Goal: Information Seeking & Learning: Learn about a topic

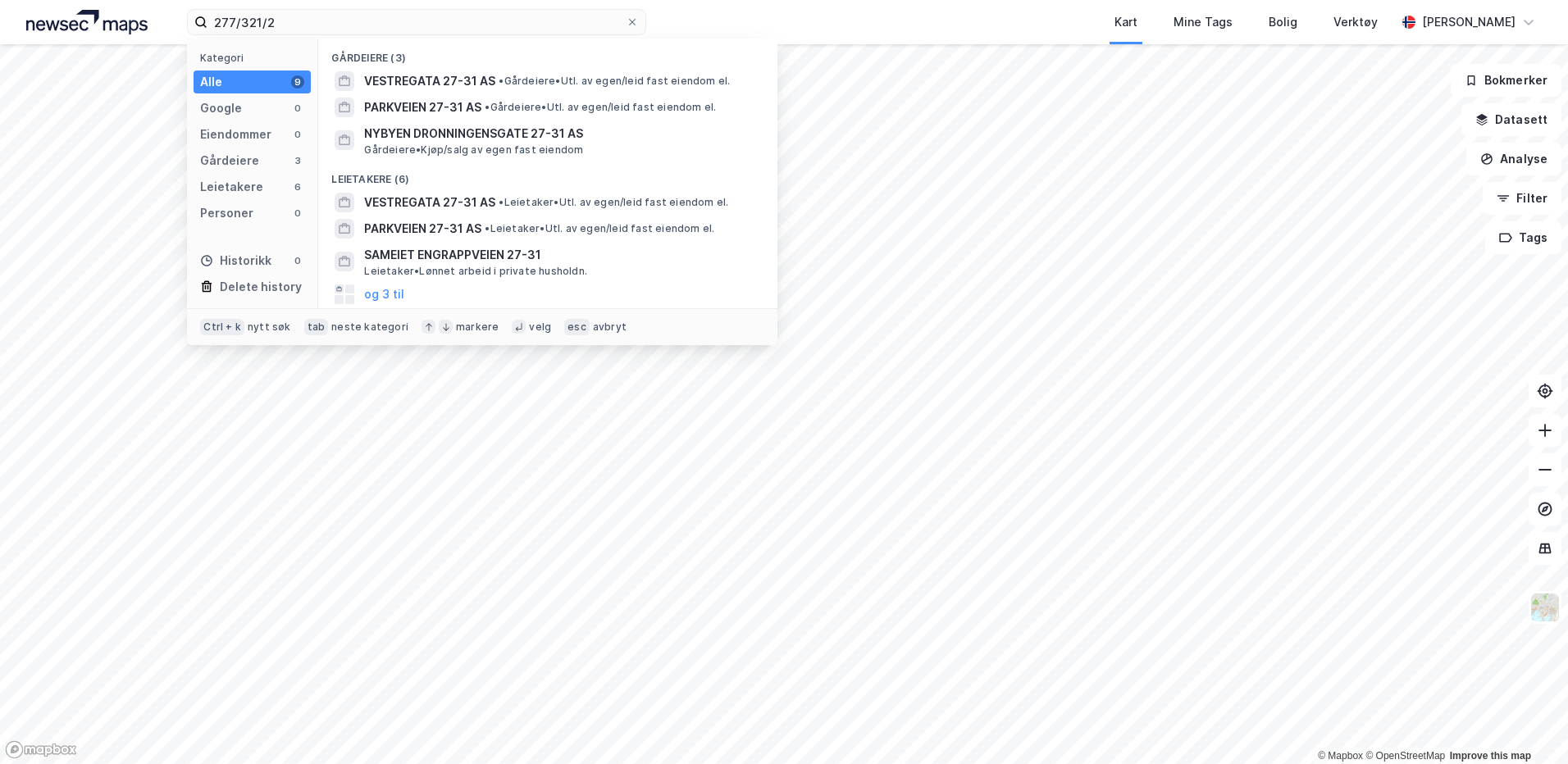
type input "277/321/2"
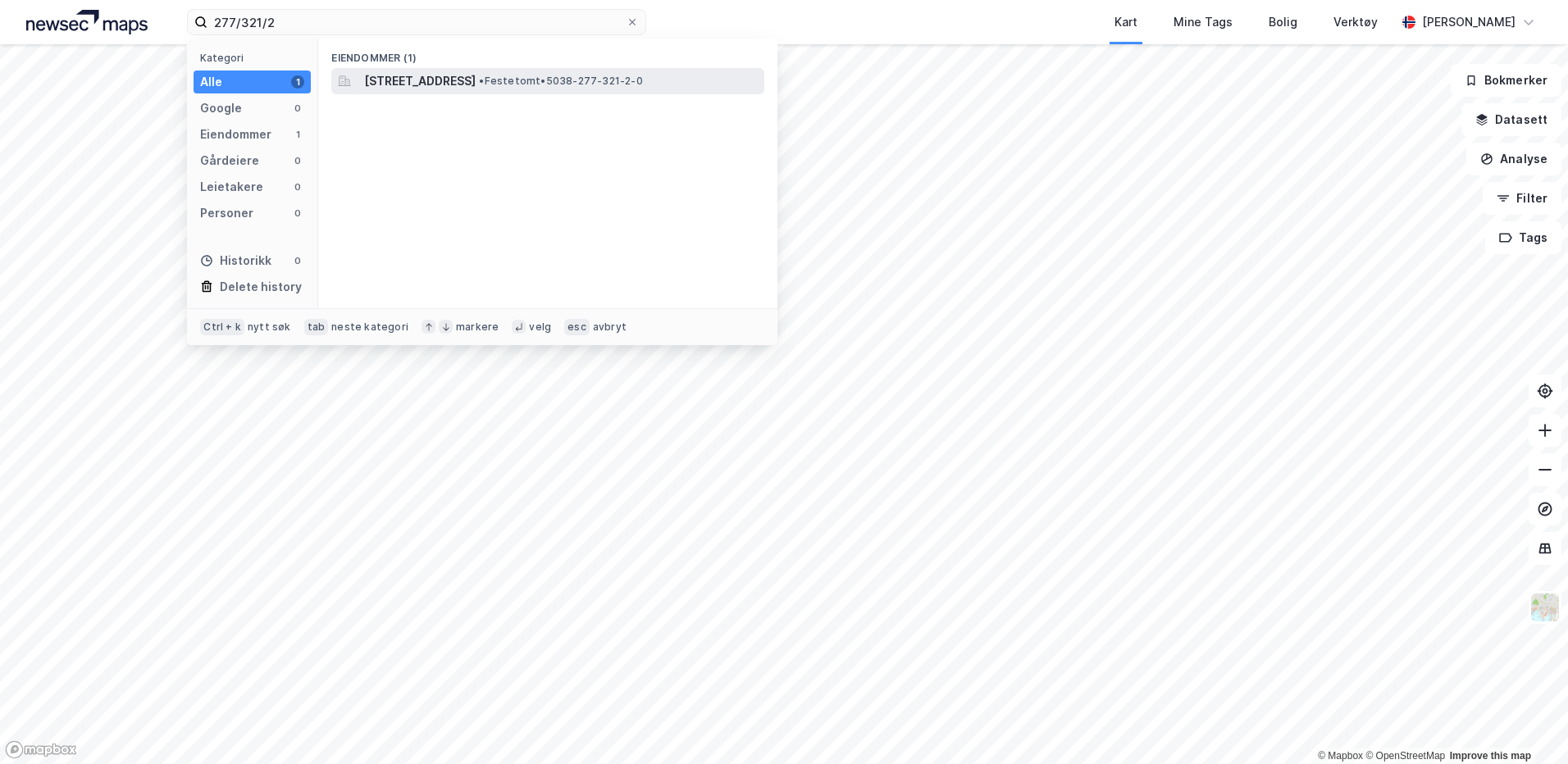
click at [446, 77] on span "Melkevegen 10, 7652, VERDAL, VERDAL" at bounding box center [420, 82] width 111 height 20
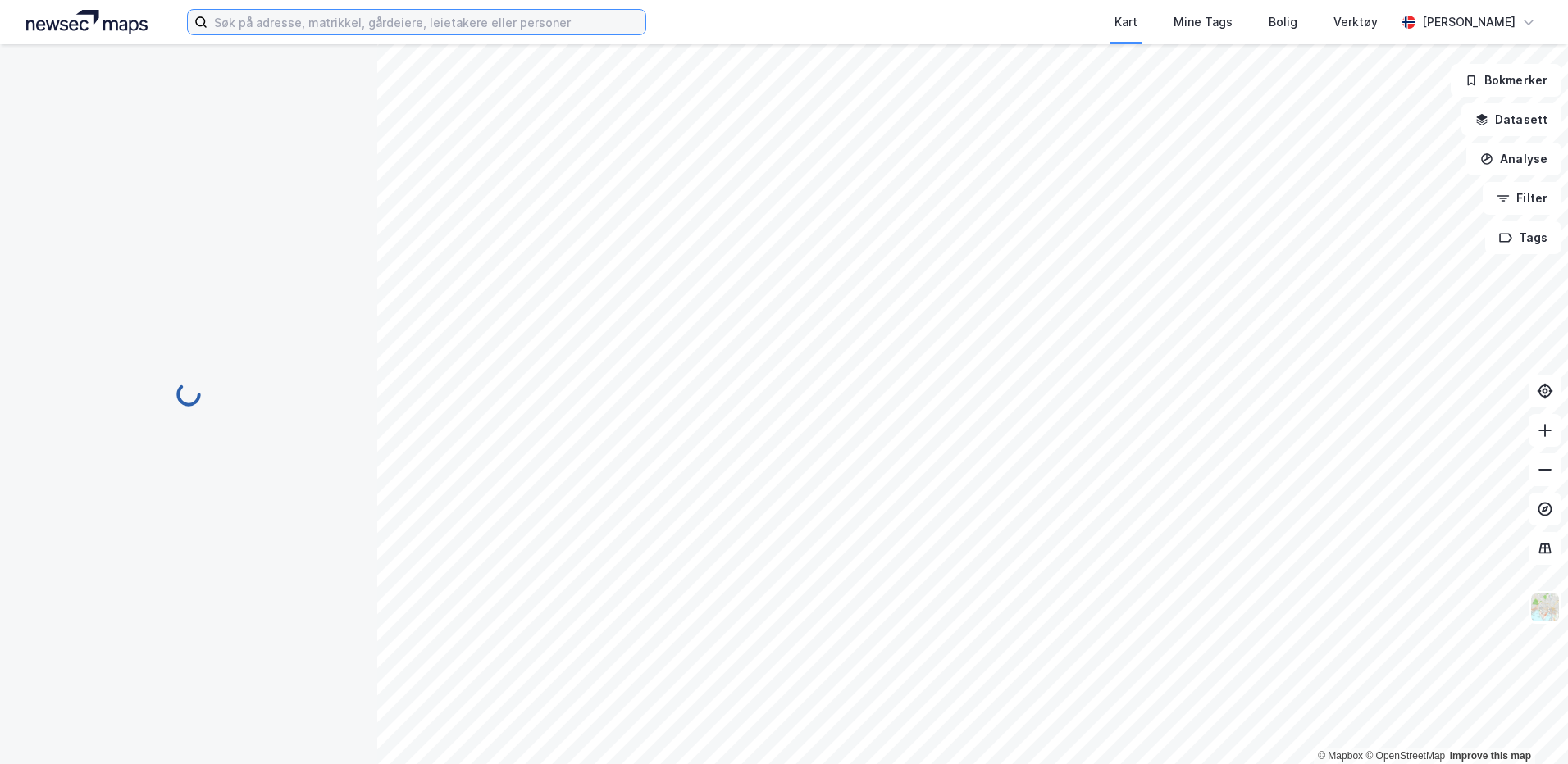
click at [375, 26] on input at bounding box center [427, 22] width 438 height 25
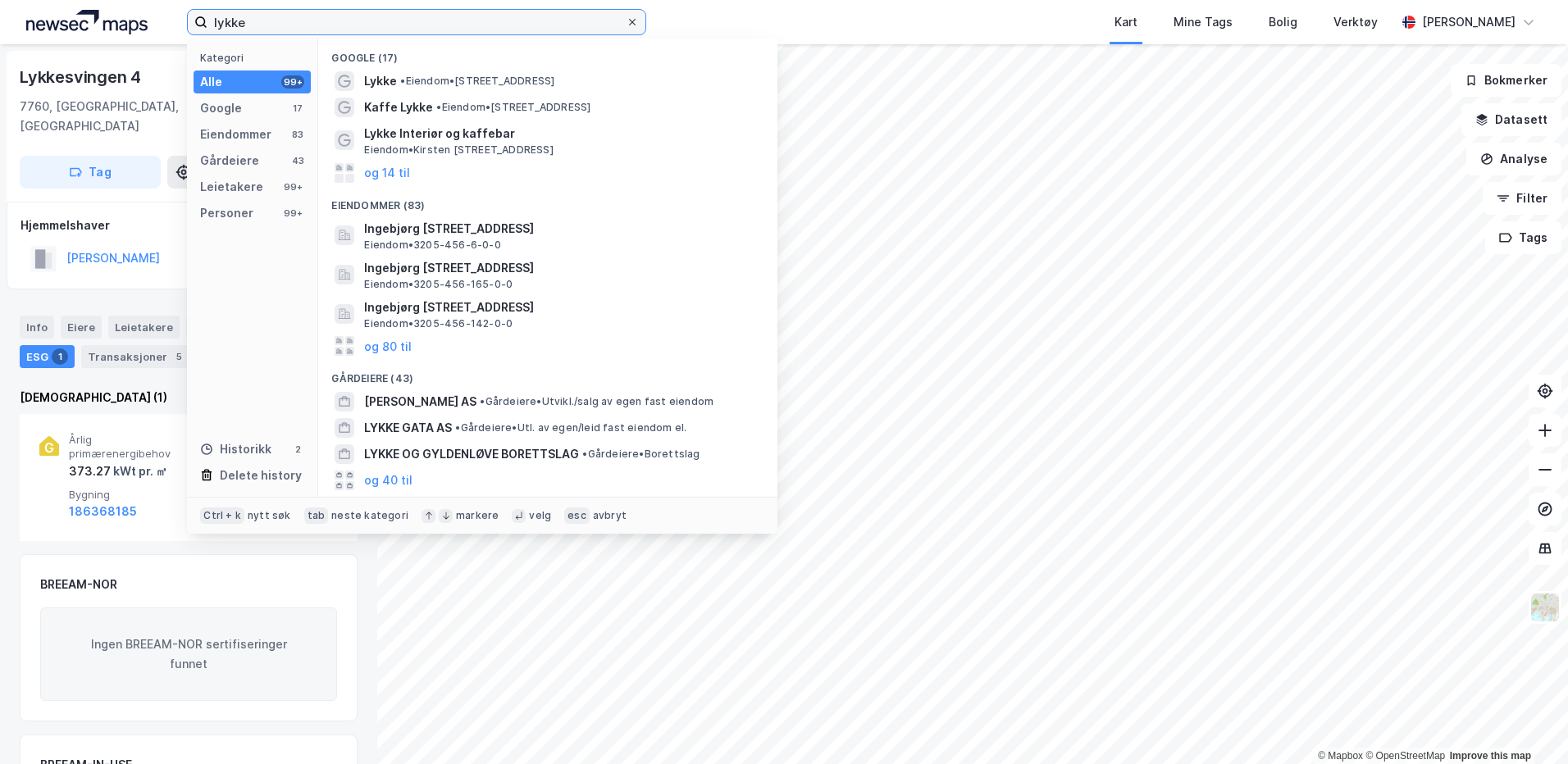
type input "lykke"
drag, startPoint x: 638, startPoint y: 26, endPoint x: 629, endPoint y: 26, distance: 9.0
click at [635, 26] on span at bounding box center [632, 22] width 13 height 13
click at [626, 26] on input "lykke" at bounding box center [417, 22] width 418 height 25
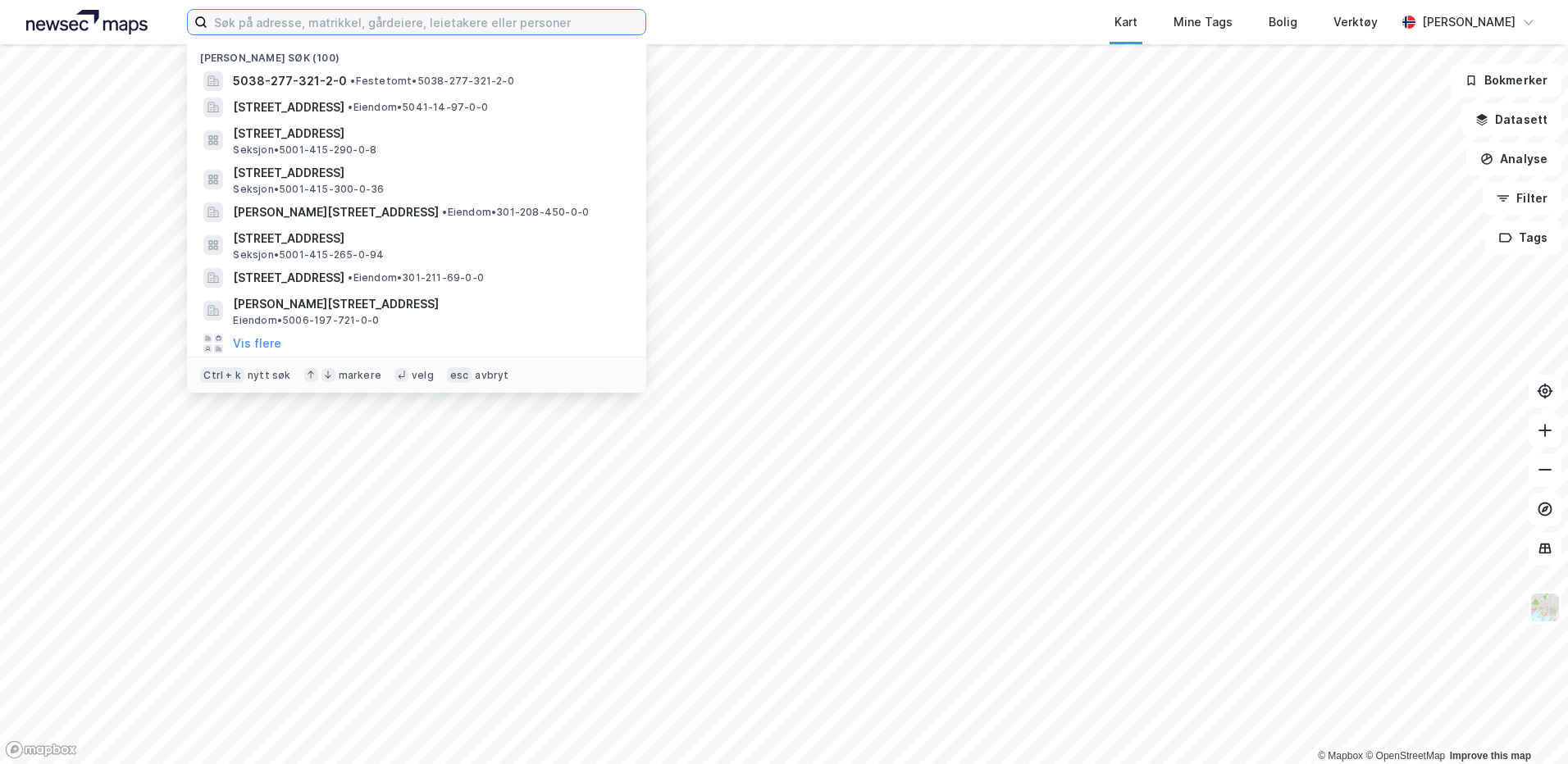
click at [478, 26] on input at bounding box center [427, 22] width 438 height 25
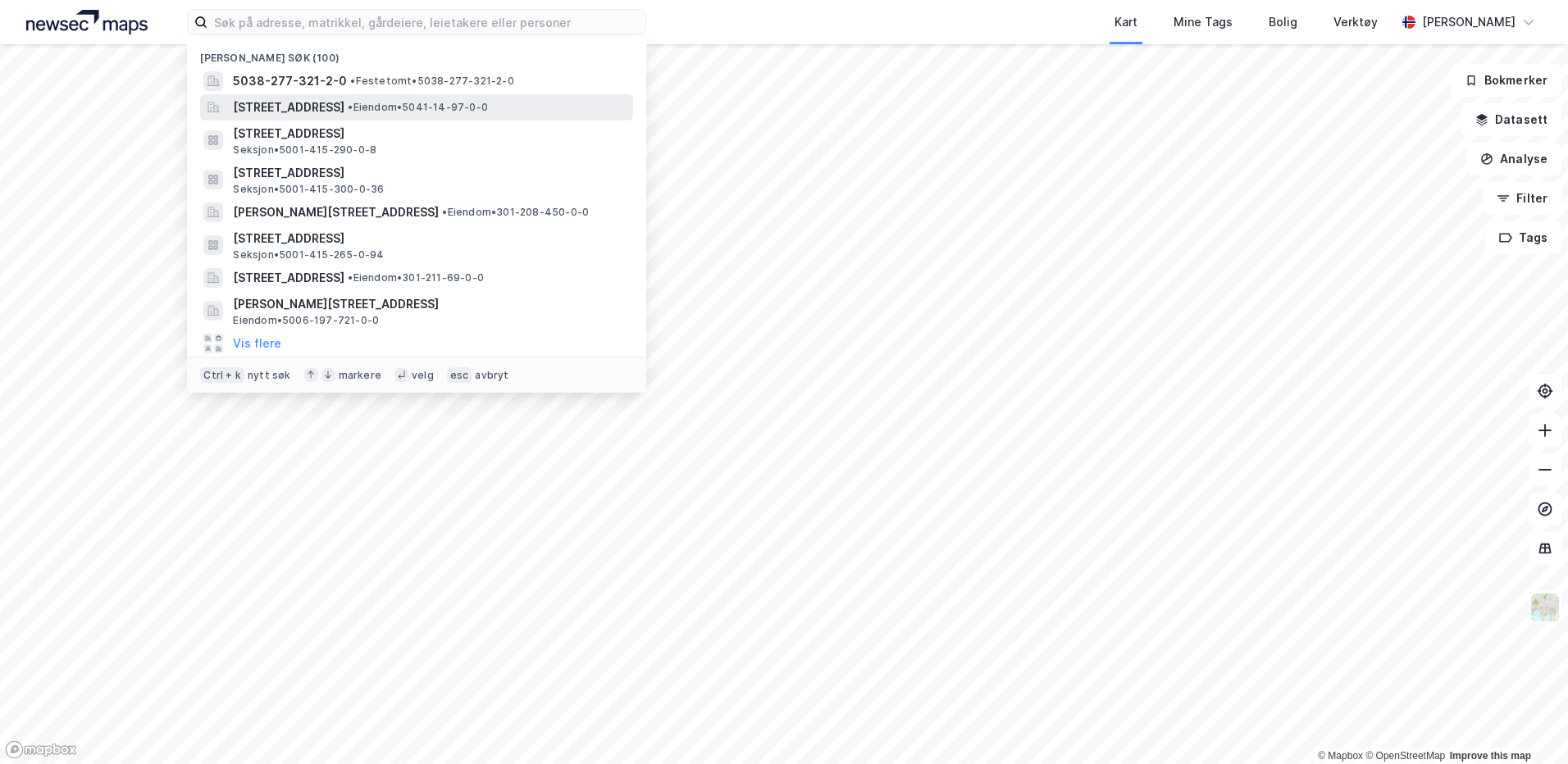
click at [344, 110] on span "[STREET_ADDRESS]" at bounding box center [289, 107] width 111 height 20
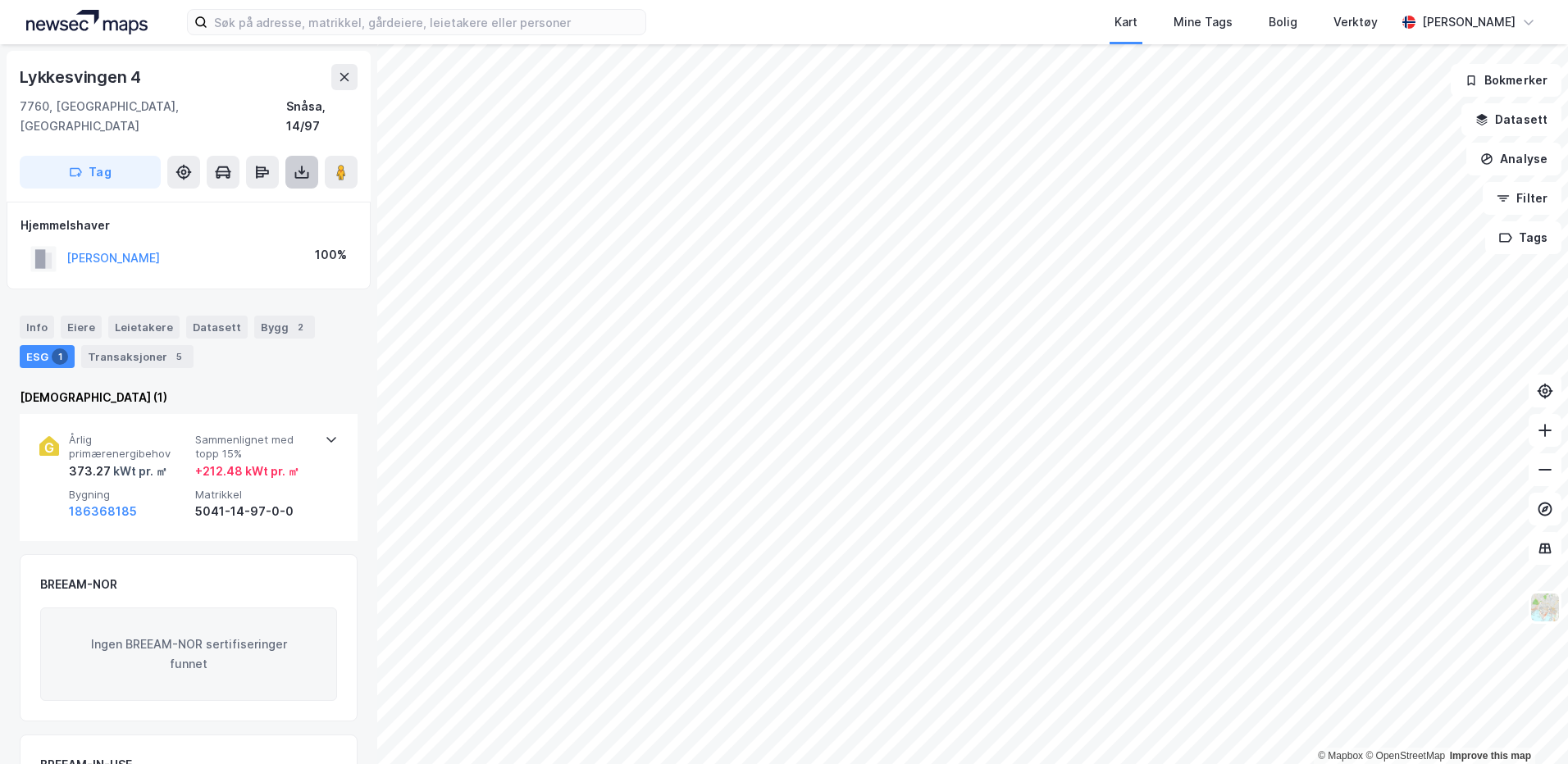
click at [307, 172] on icon at bounding box center [302, 175] width 14 height 7
click at [268, 198] on div "Last ned grunnbok" at bounding box center [221, 204] width 96 height 13
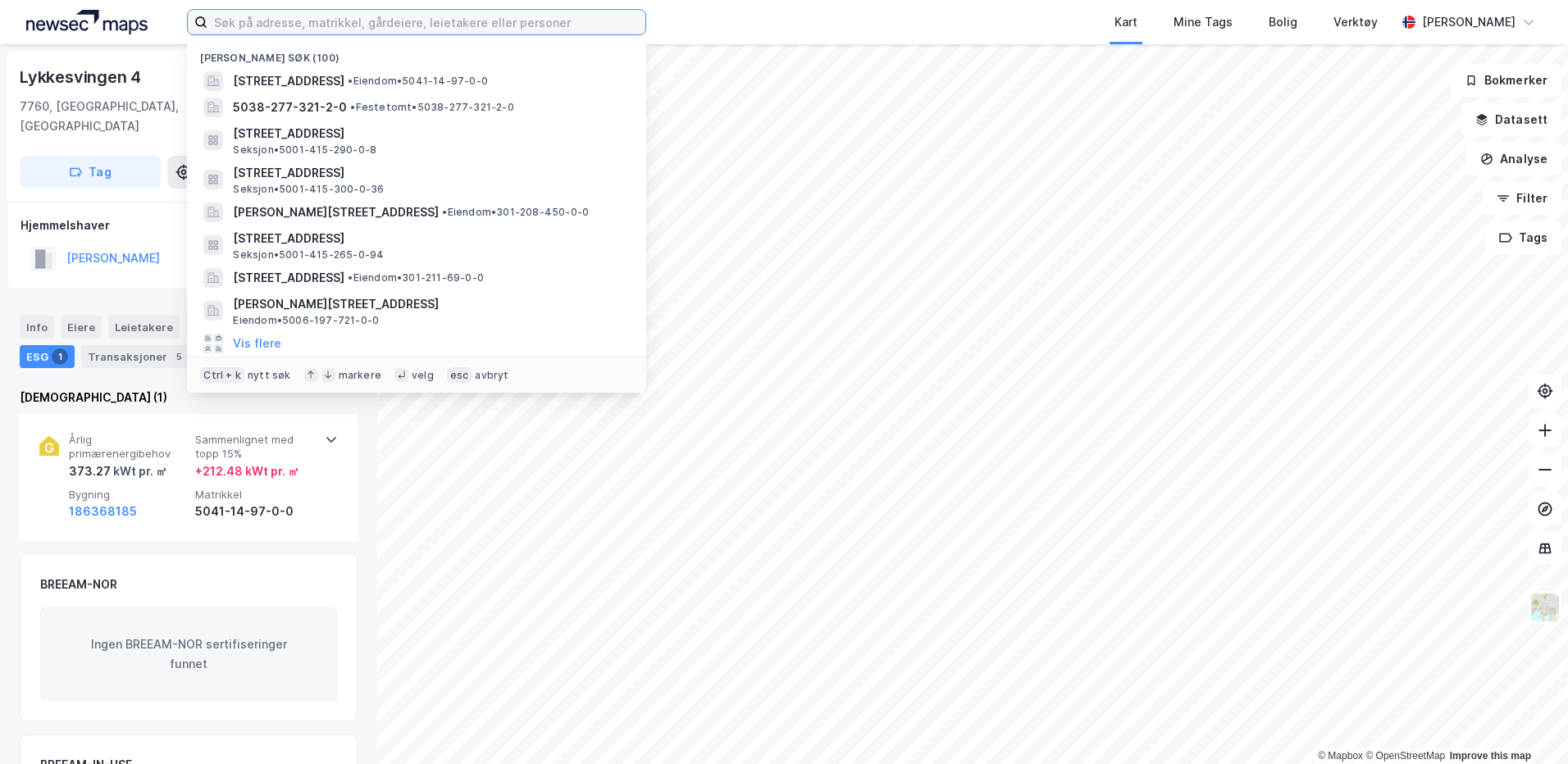
click at [264, 30] on input at bounding box center [427, 22] width 438 height 25
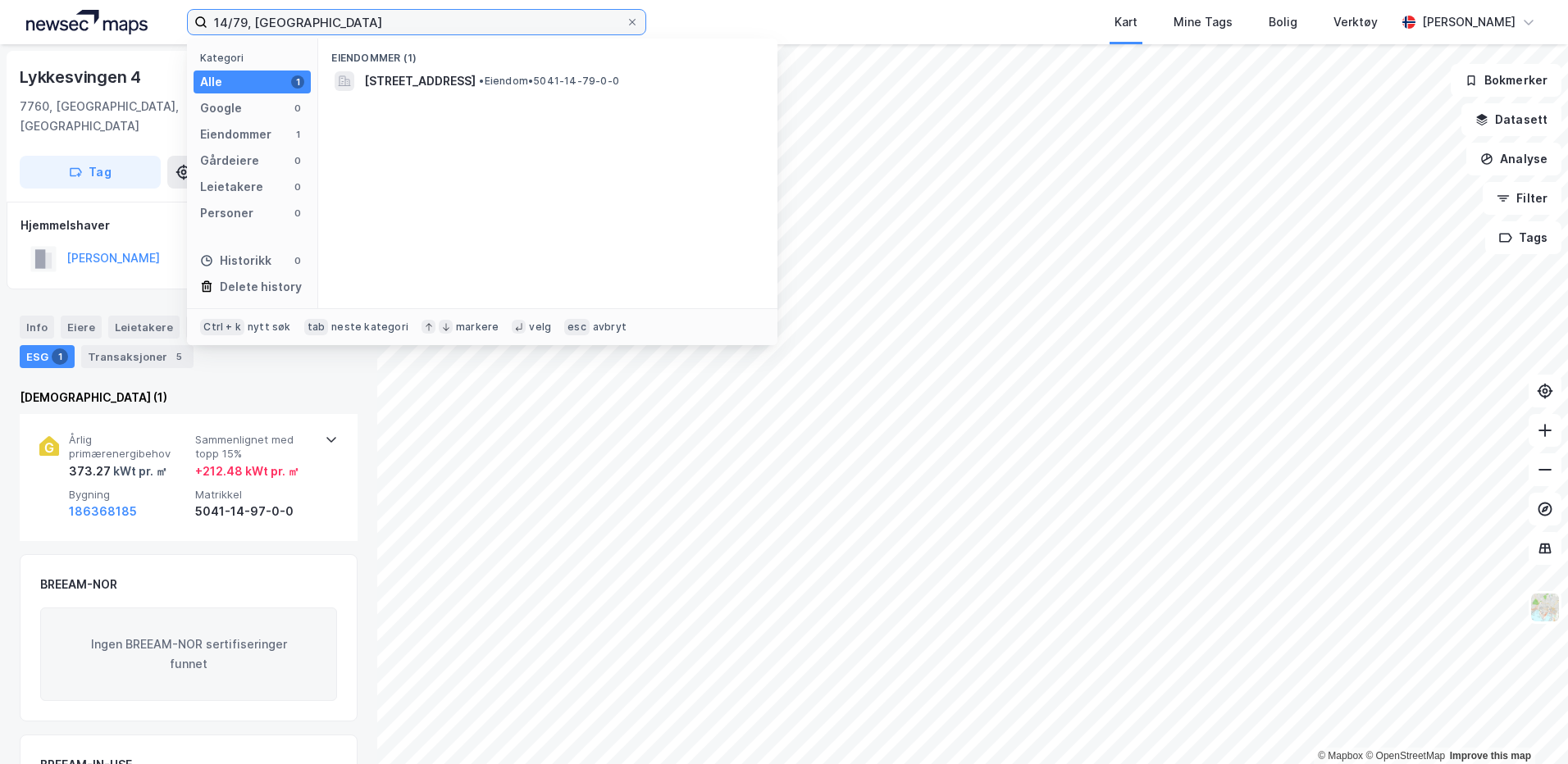
type input "14/79, [GEOGRAPHIC_DATA]"
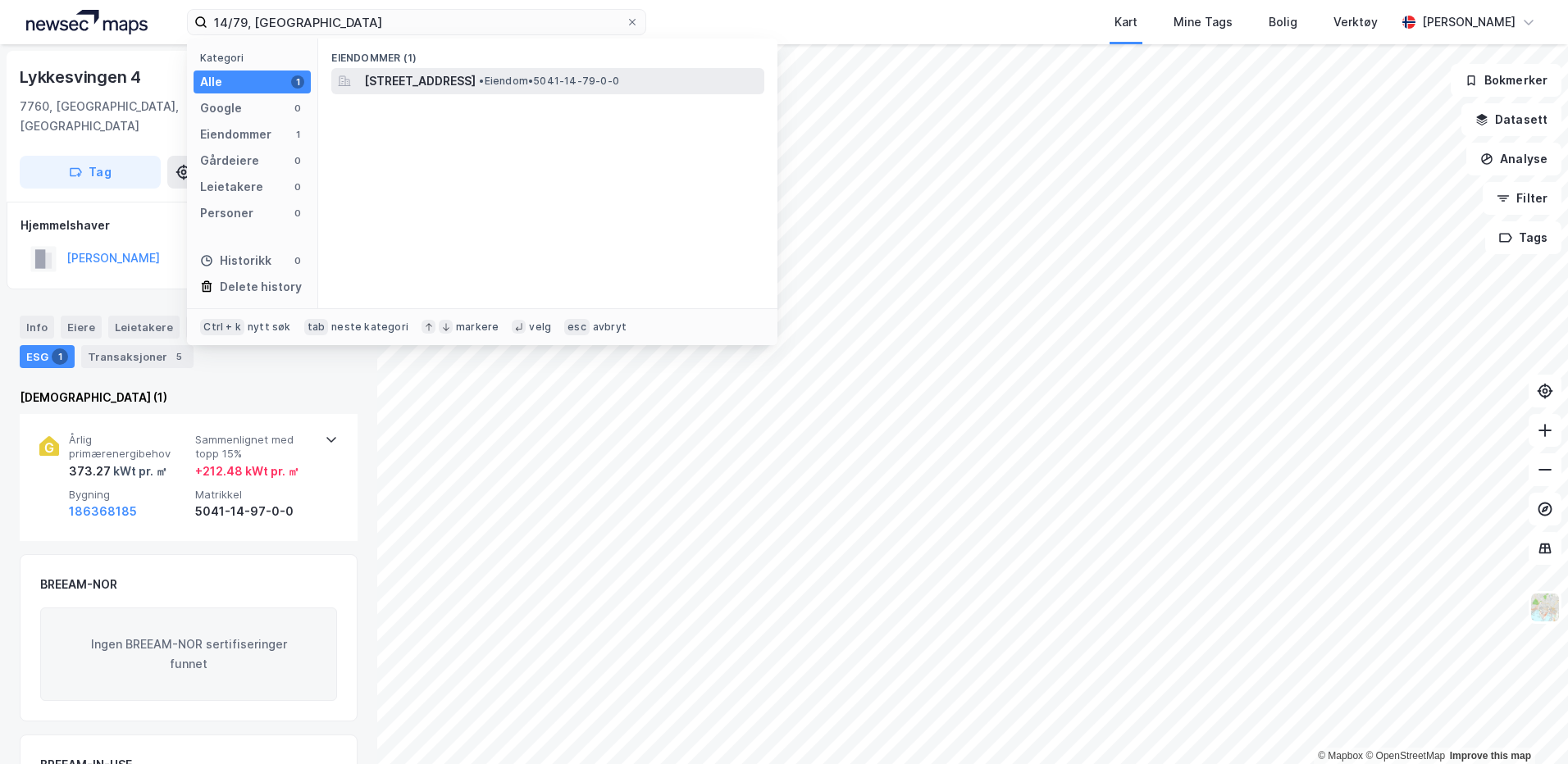
click at [375, 77] on span "[STREET_ADDRESS]" at bounding box center [420, 82] width 111 height 20
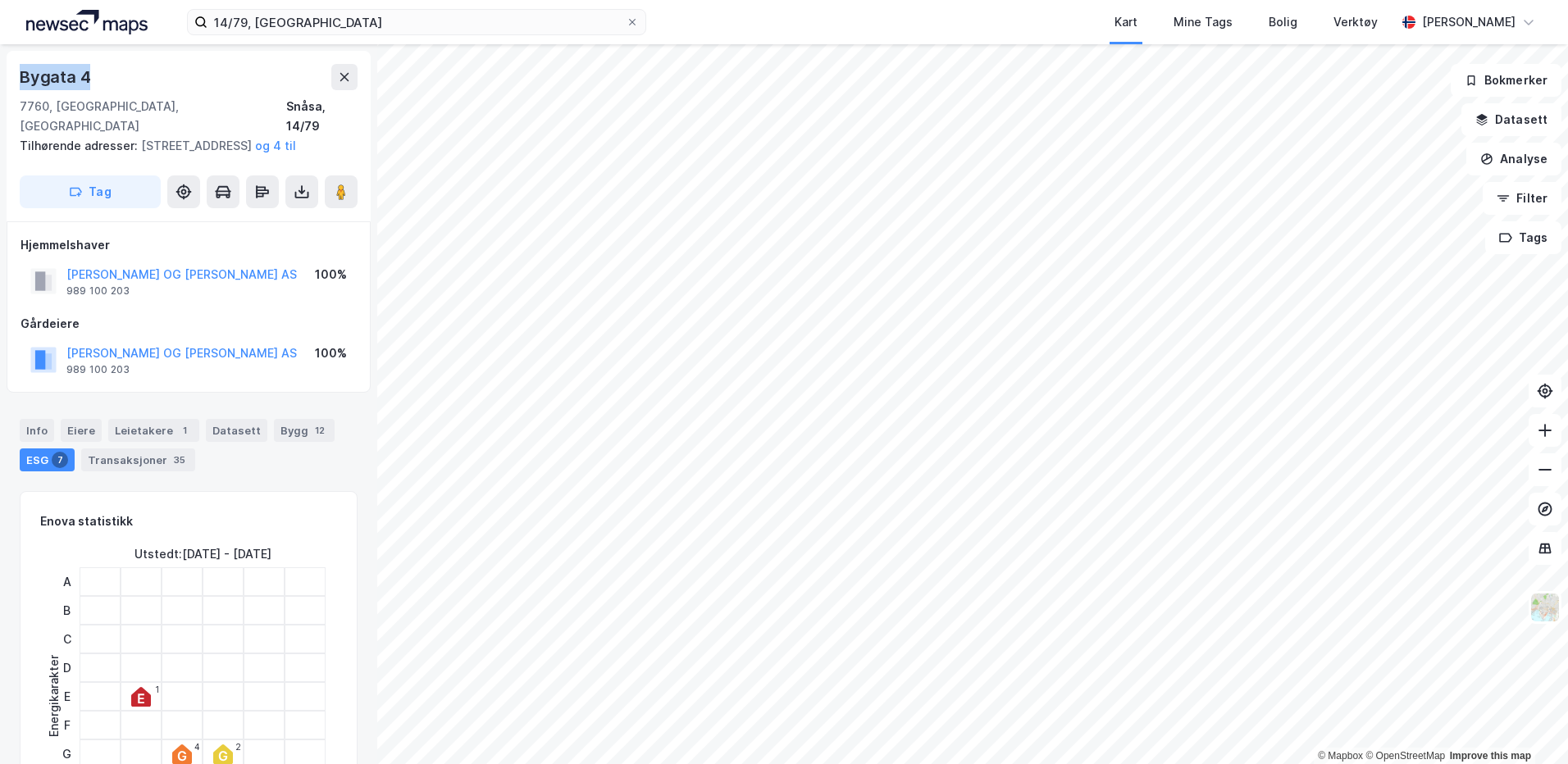
drag, startPoint x: 107, startPoint y: 79, endPoint x: 15, endPoint y: 79, distance: 92.0
click at [15, 79] on div "[STREET_ADDRESS] Tilhørende adresser: [STREET_ADDRESS], Lykkesvingen 7 og 4 til…" at bounding box center [189, 135] width 364 height 170
copy div "Bygata 4"
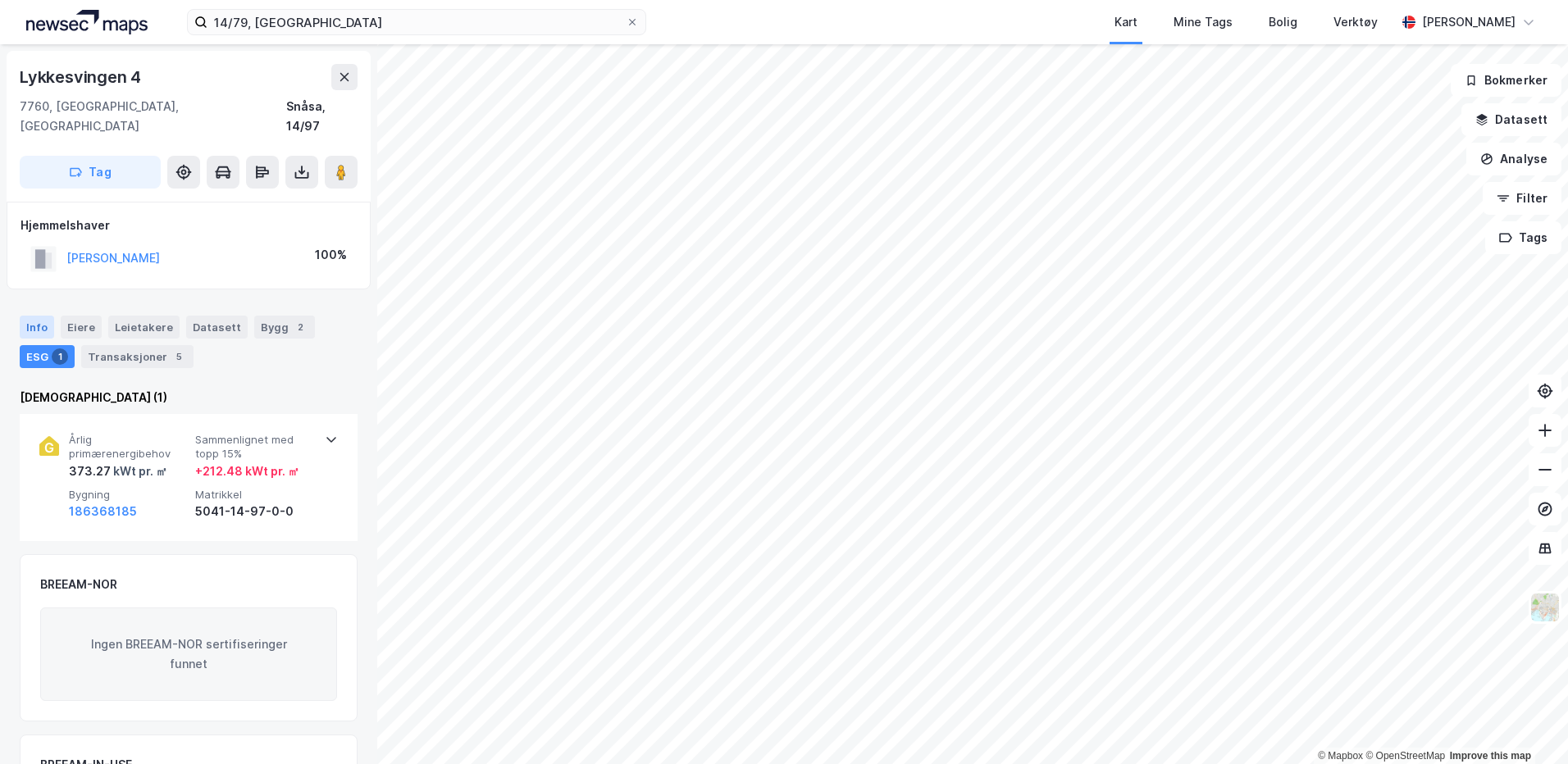
click at [21, 315] on div "Info" at bounding box center [37, 326] width 35 height 23
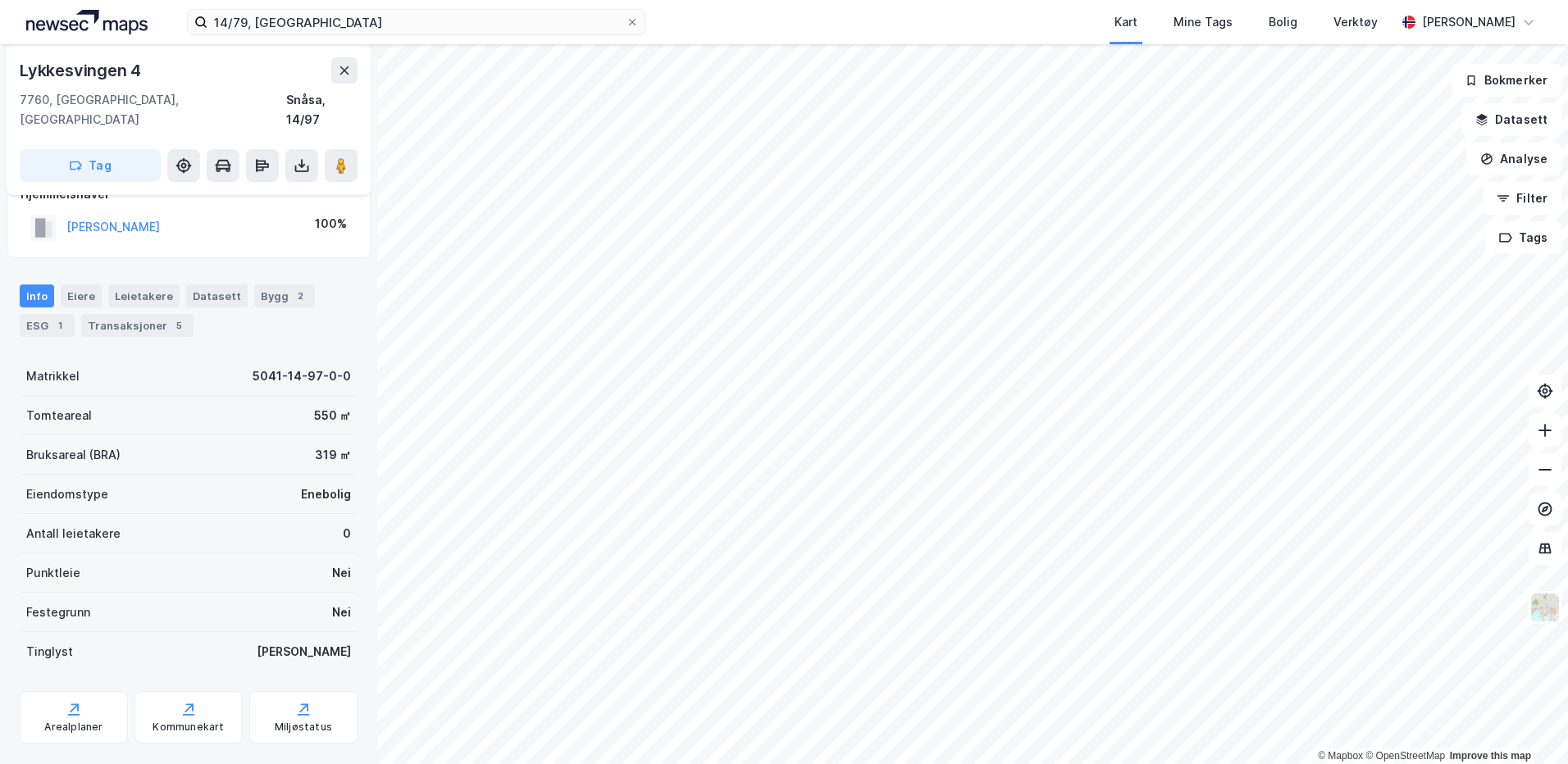
scroll to position [45, 0]
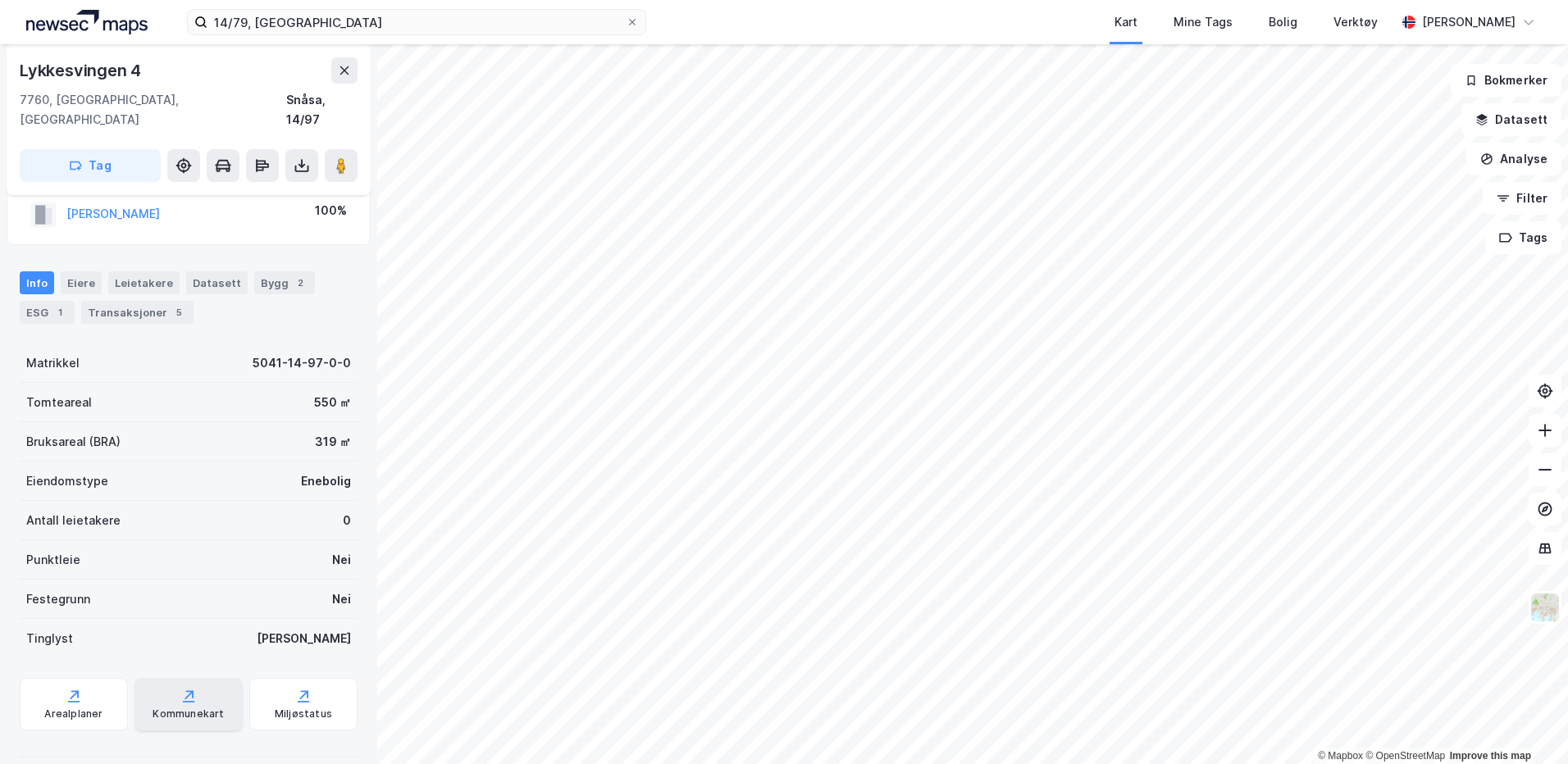
click at [192, 683] on div "Kommunekart" at bounding box center [188, 704] width 108 height 53
click at [93, 707] on div "Arealplaner" at bounding box center [74, 713] width 59 height 13
click at [295, 688] on icon at bounding box center [303, 696] width 16 height 16
